Goal: Information Seeking & Learning: Learn about a topic

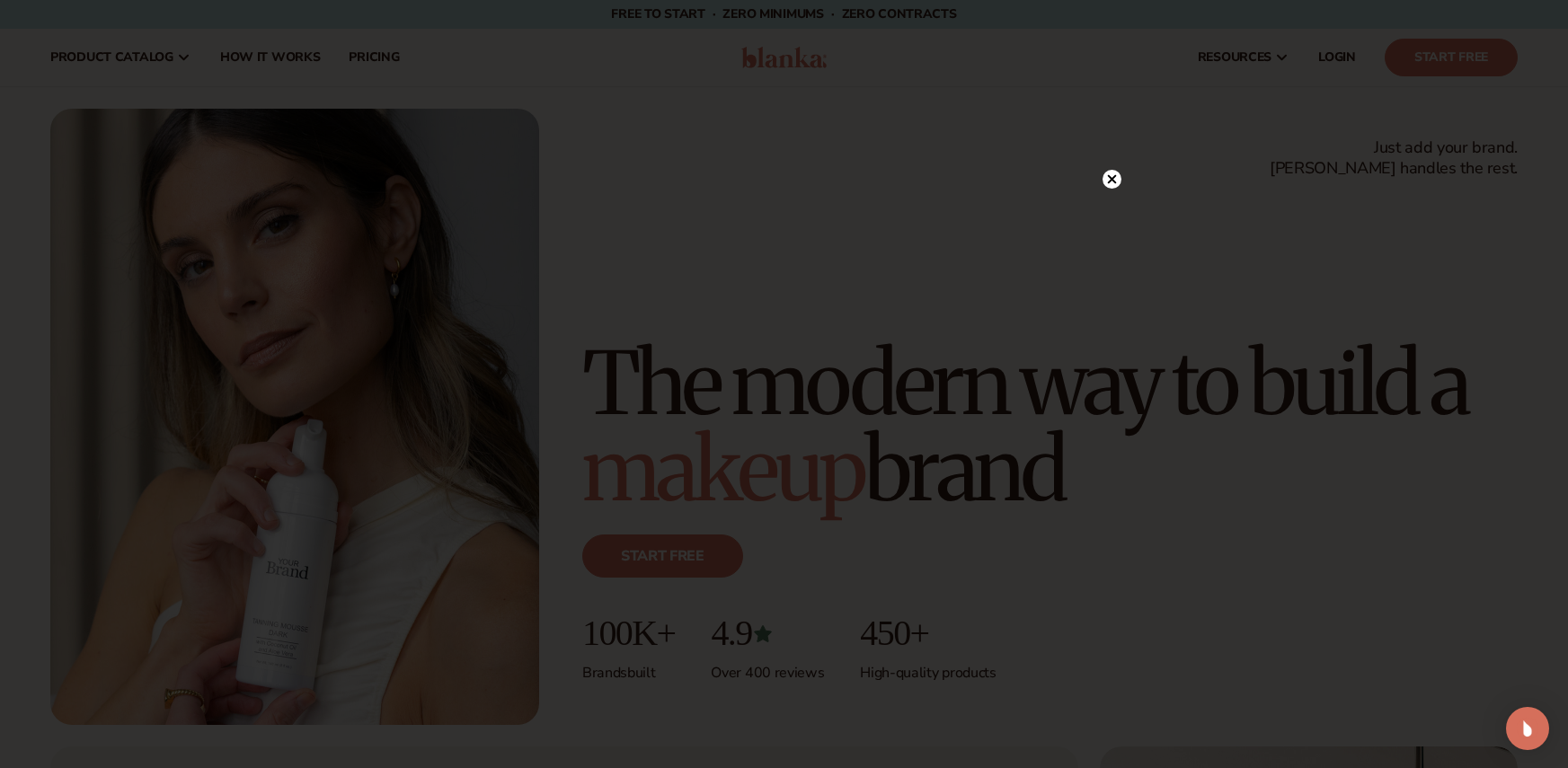
click at [1107, 186] on circle at bounding box center [1111, 179] width 19 height 19
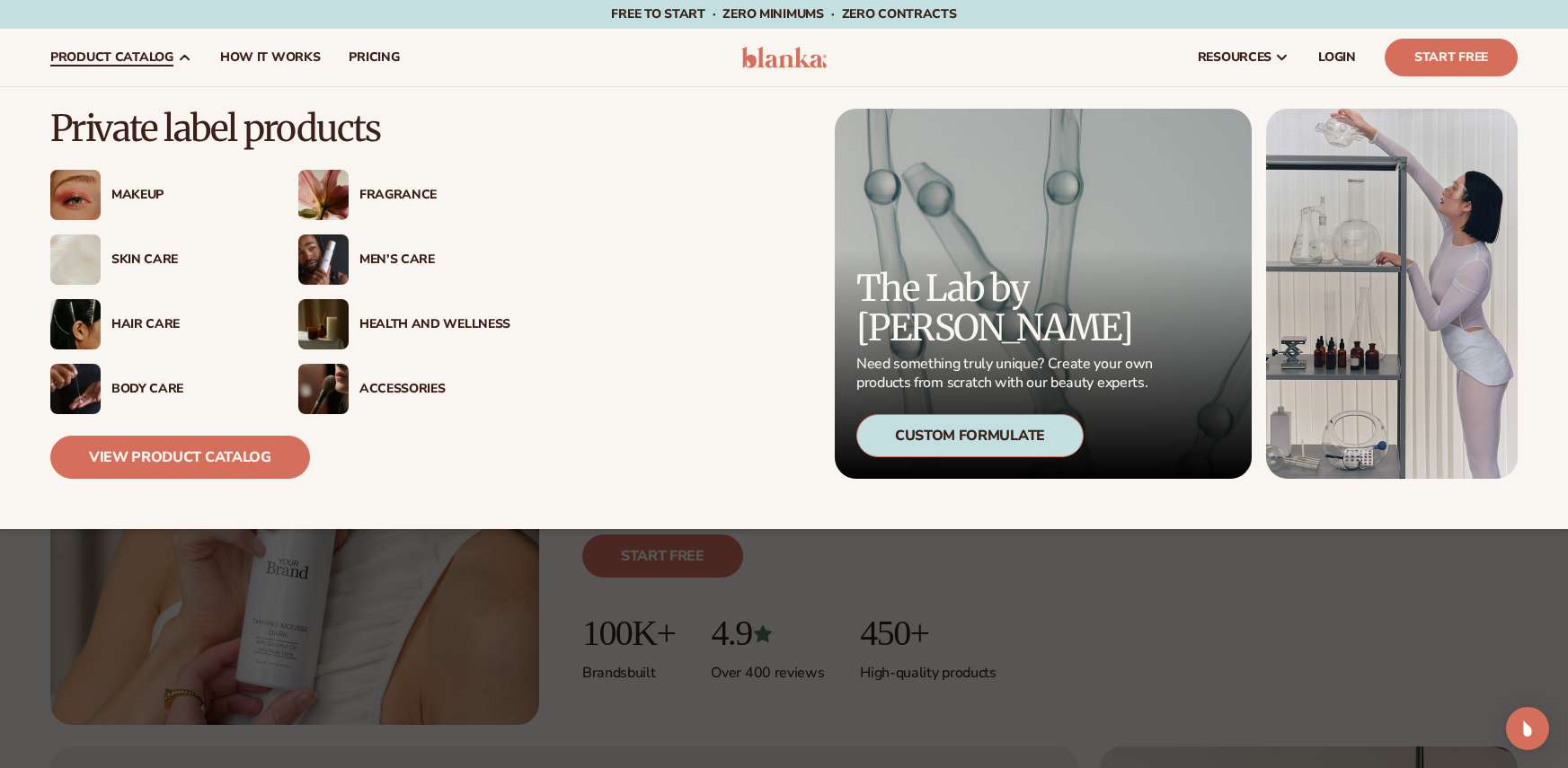
click at [161, 317] on div "Hair Care" at bounding box center [186, 325] width 150 height 16
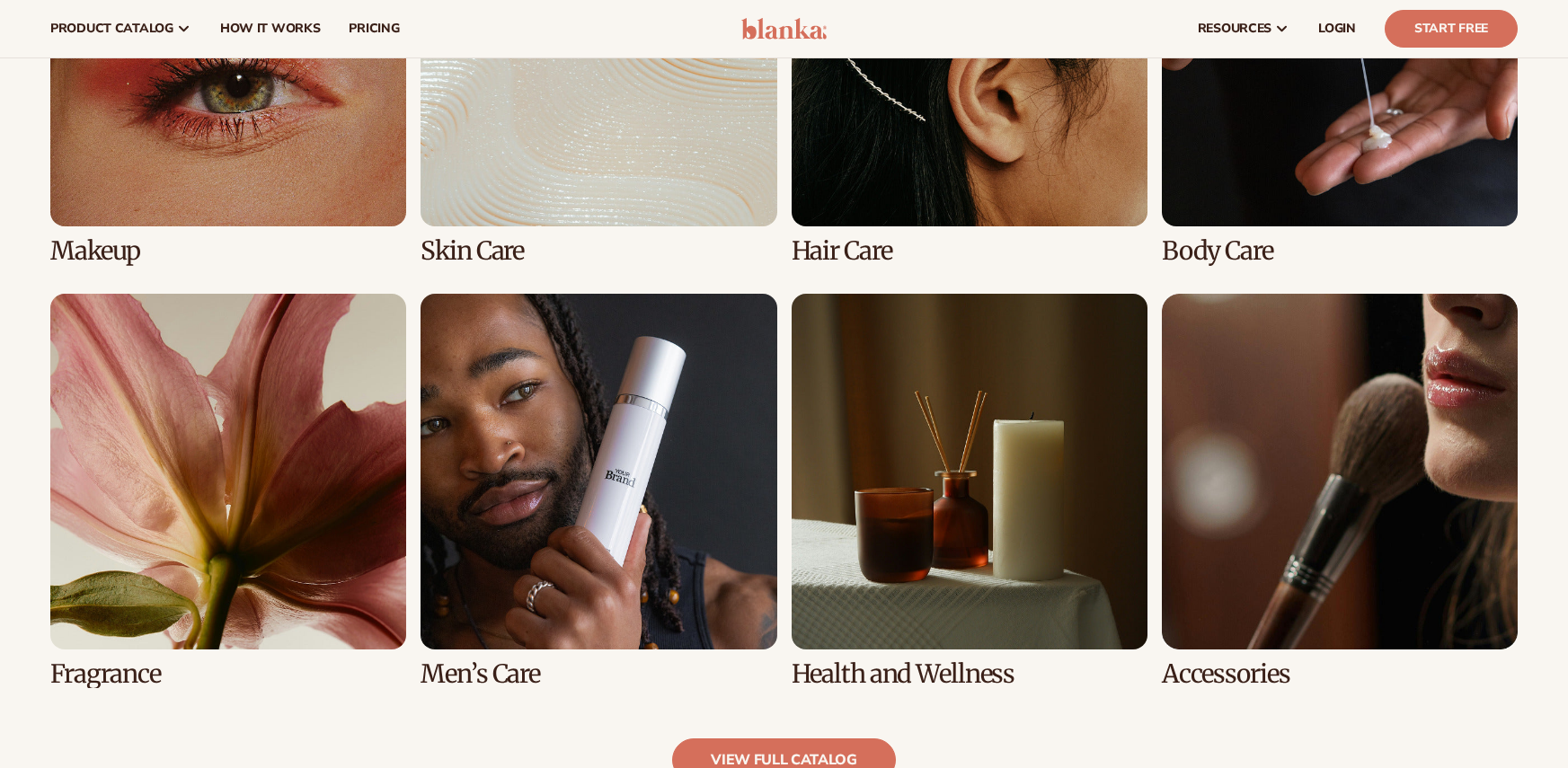
scroll to position [1438, 0]
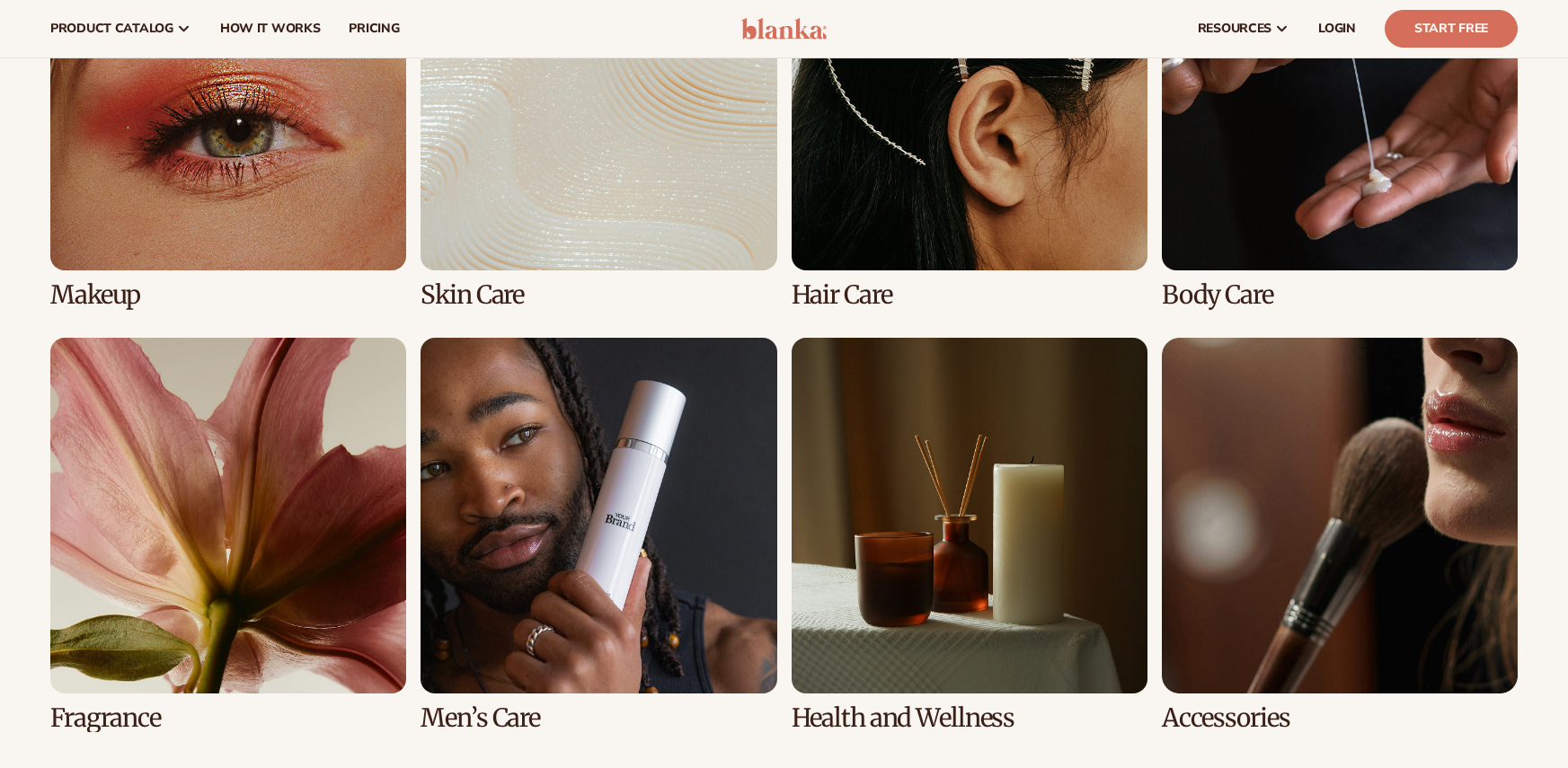
click at [917, 231] on link "3 / 8" at bounding box center [970, 112] width 356 height 395
click at [840, 291] on link "3 / 8" at bounding box center [970, 112] width 356 height 395
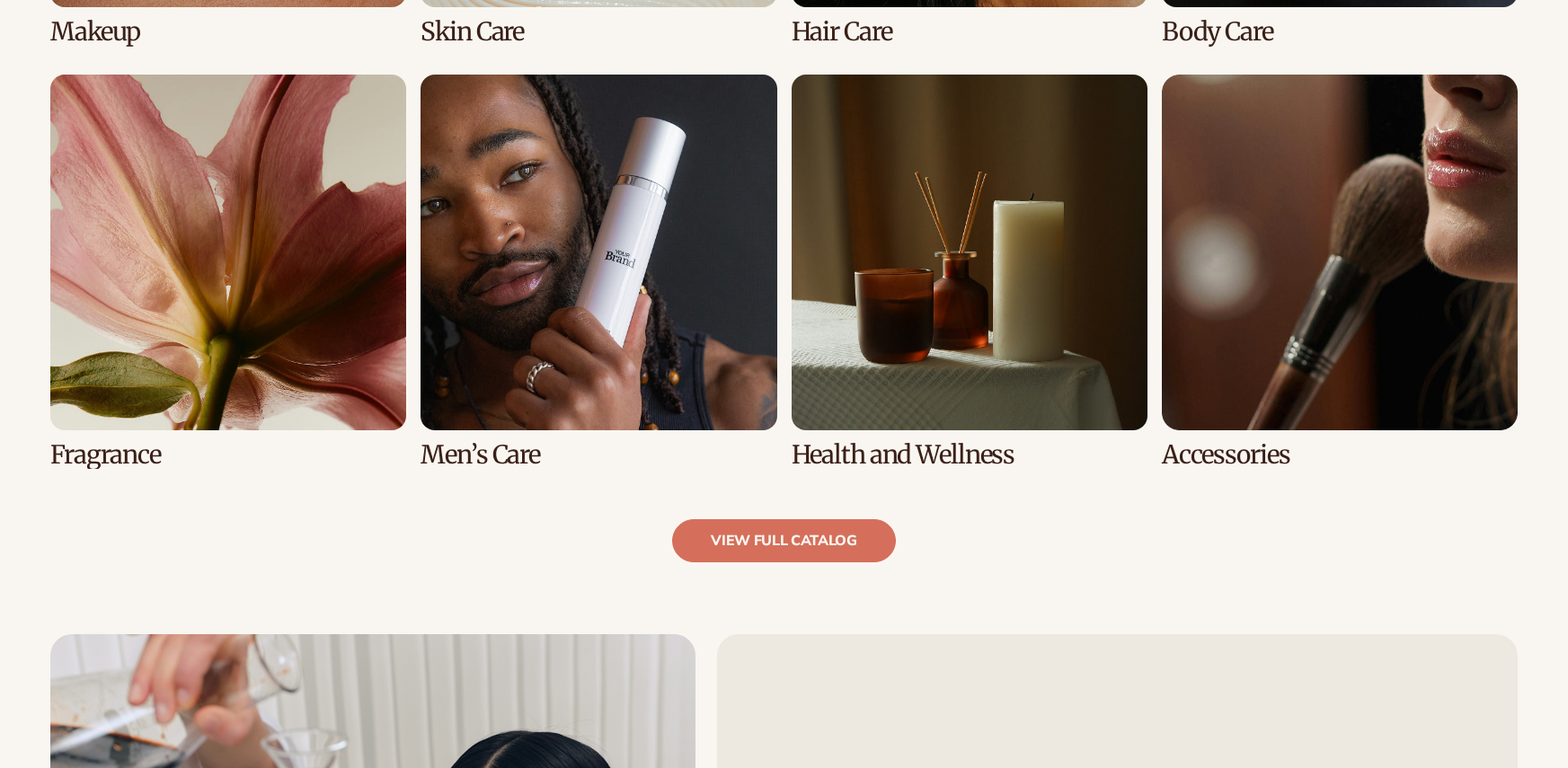
scroll to position [1797, 0]
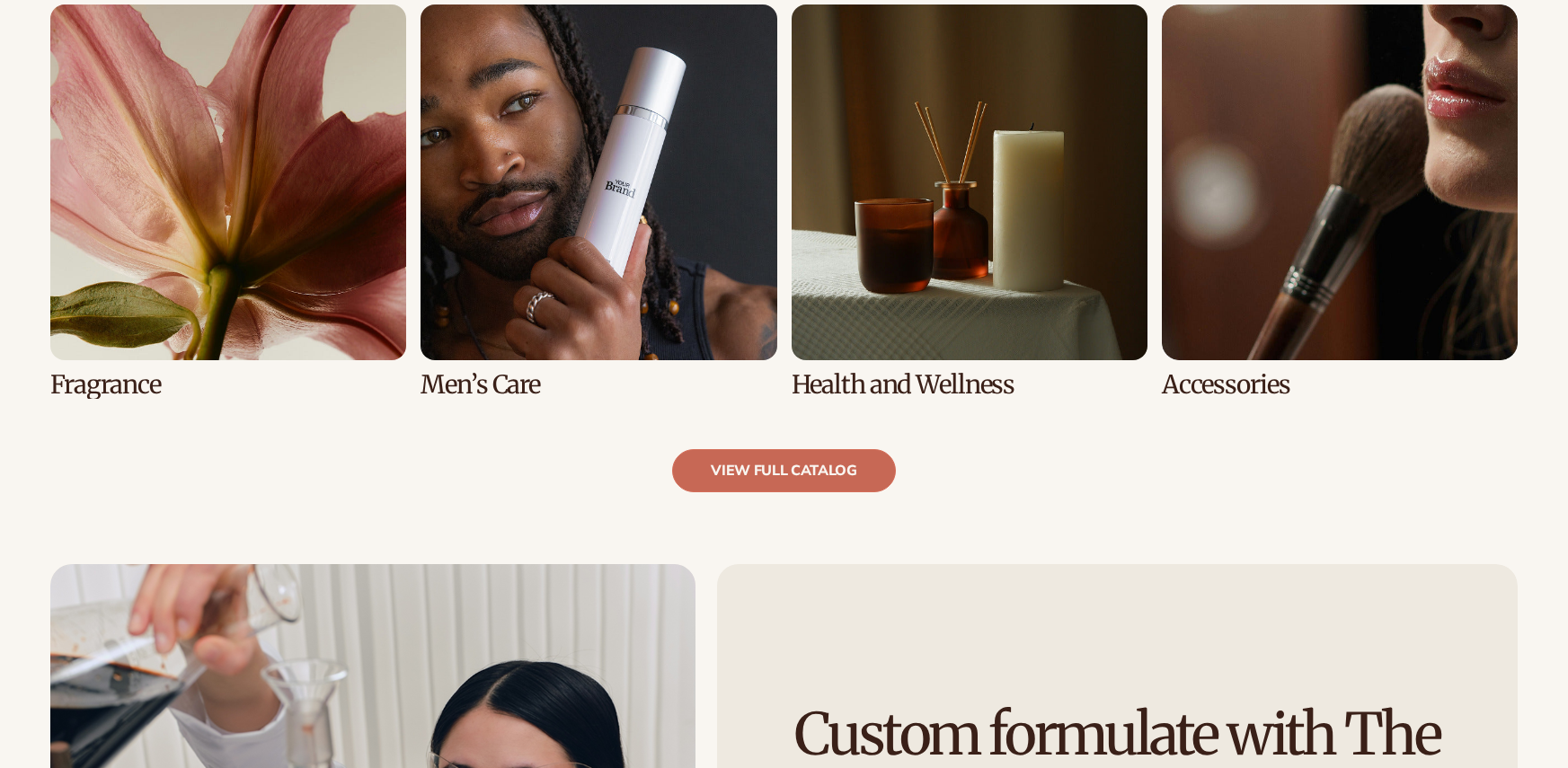
click at [763, 472] on link "view full catalog" at bounding box center [784, 471] width 224 height 43
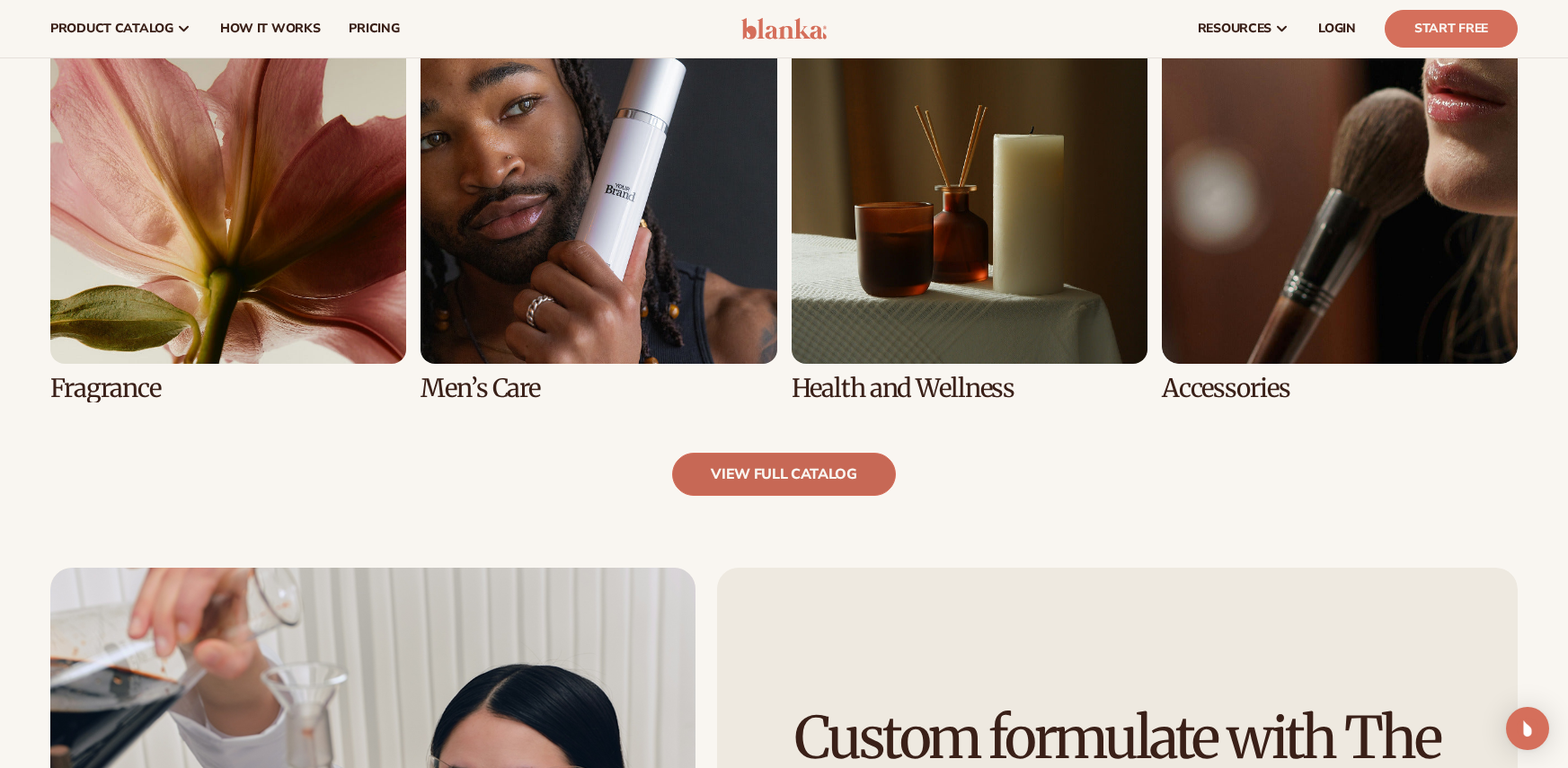
click at [806, 470] on link "view full catalog" at bounding box center [784, 473] width 224 height 43
